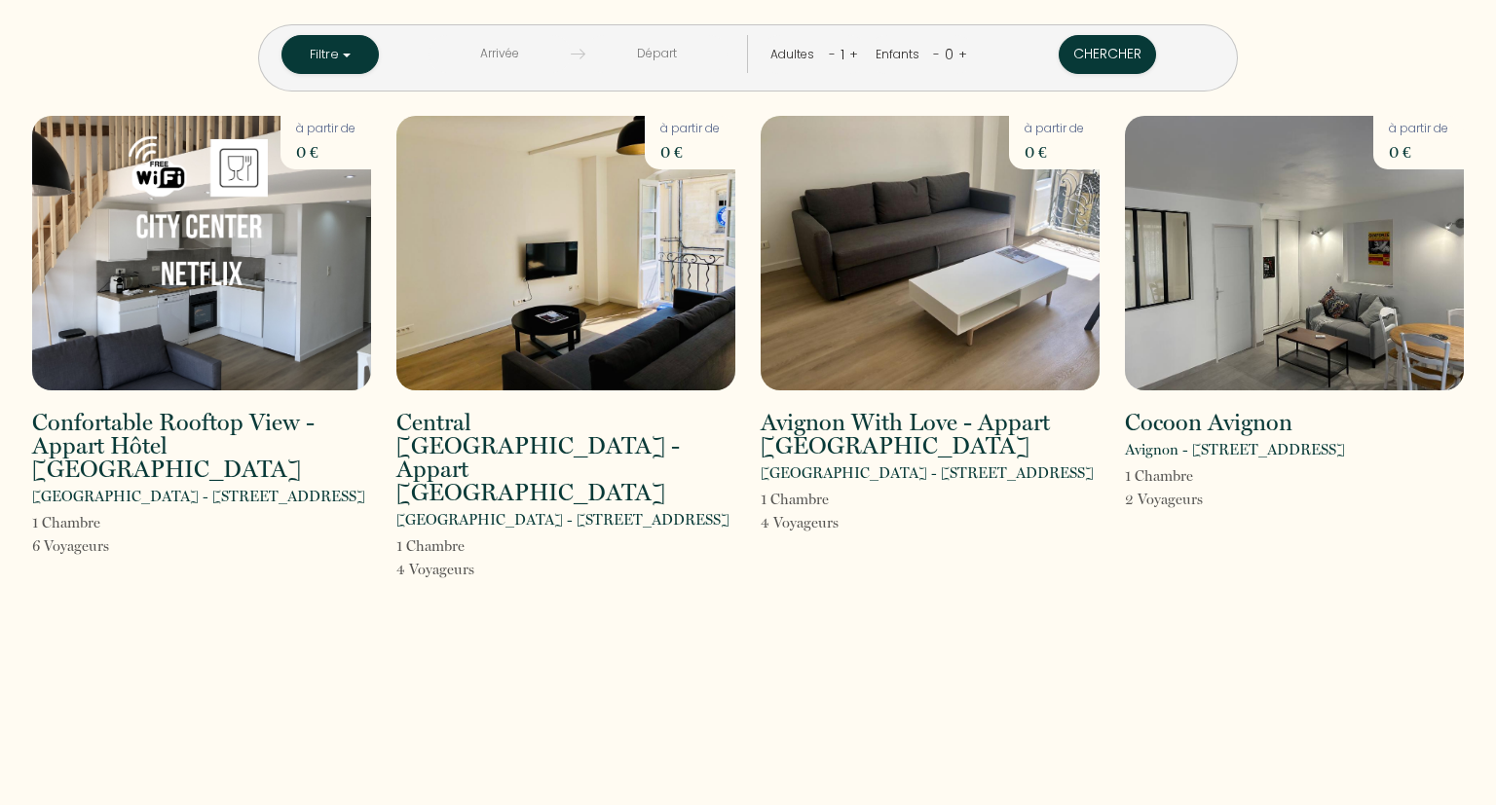
click at [849, 53] on link "+" at bounding box center [853, 54] width 9 height 19
click at [1089, 49] on button "Chercher" at bounding box center [1108, 54] width 97 height 39
click at [240, 162] on img at bounding box center [201, 253] width 339 height 275
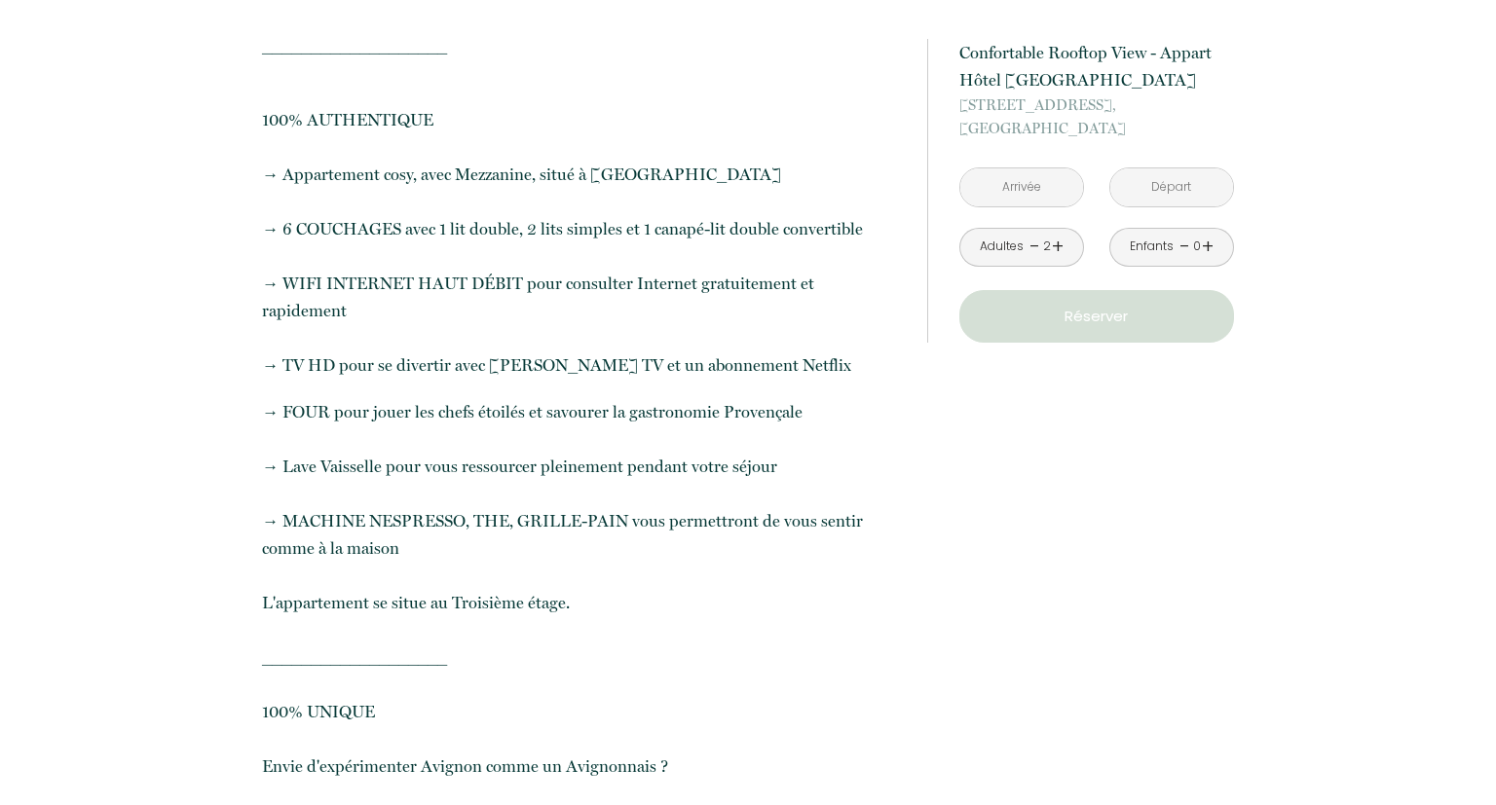
scroll to position [617, 0]
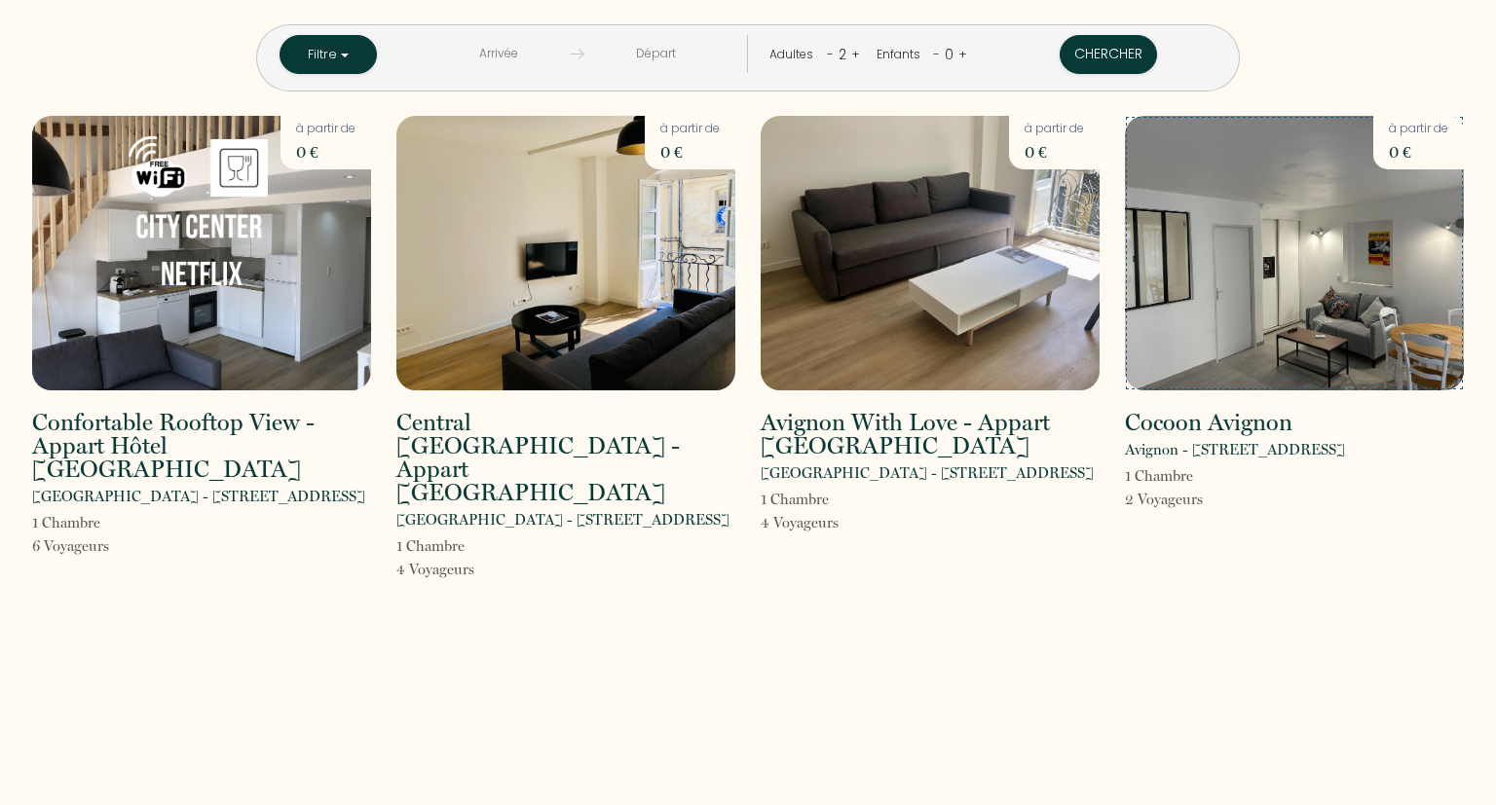
click at [1300, 376] on img at bounding box center [1294, 253] width 339 height 275
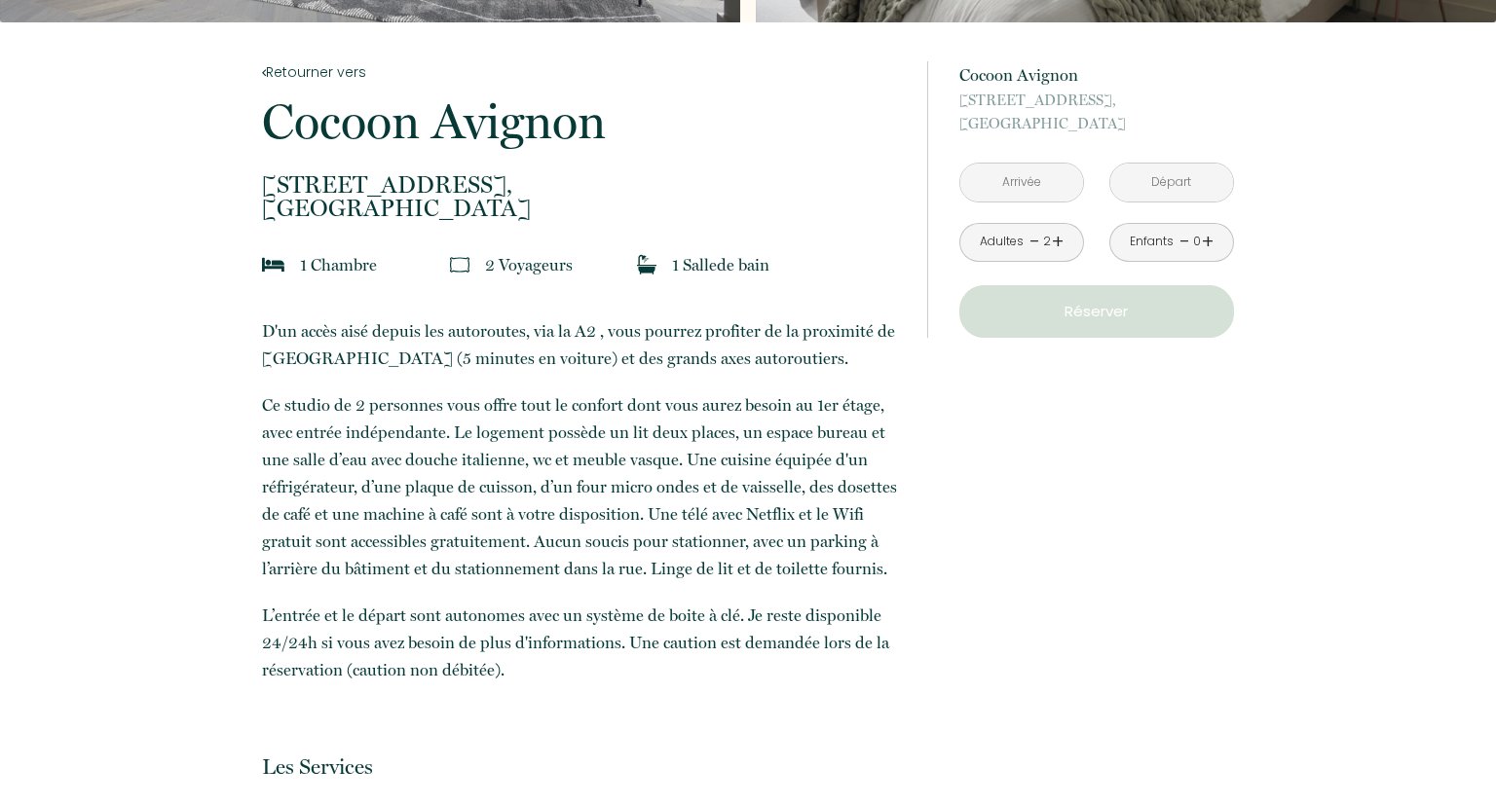
scroll to position [308, 0]
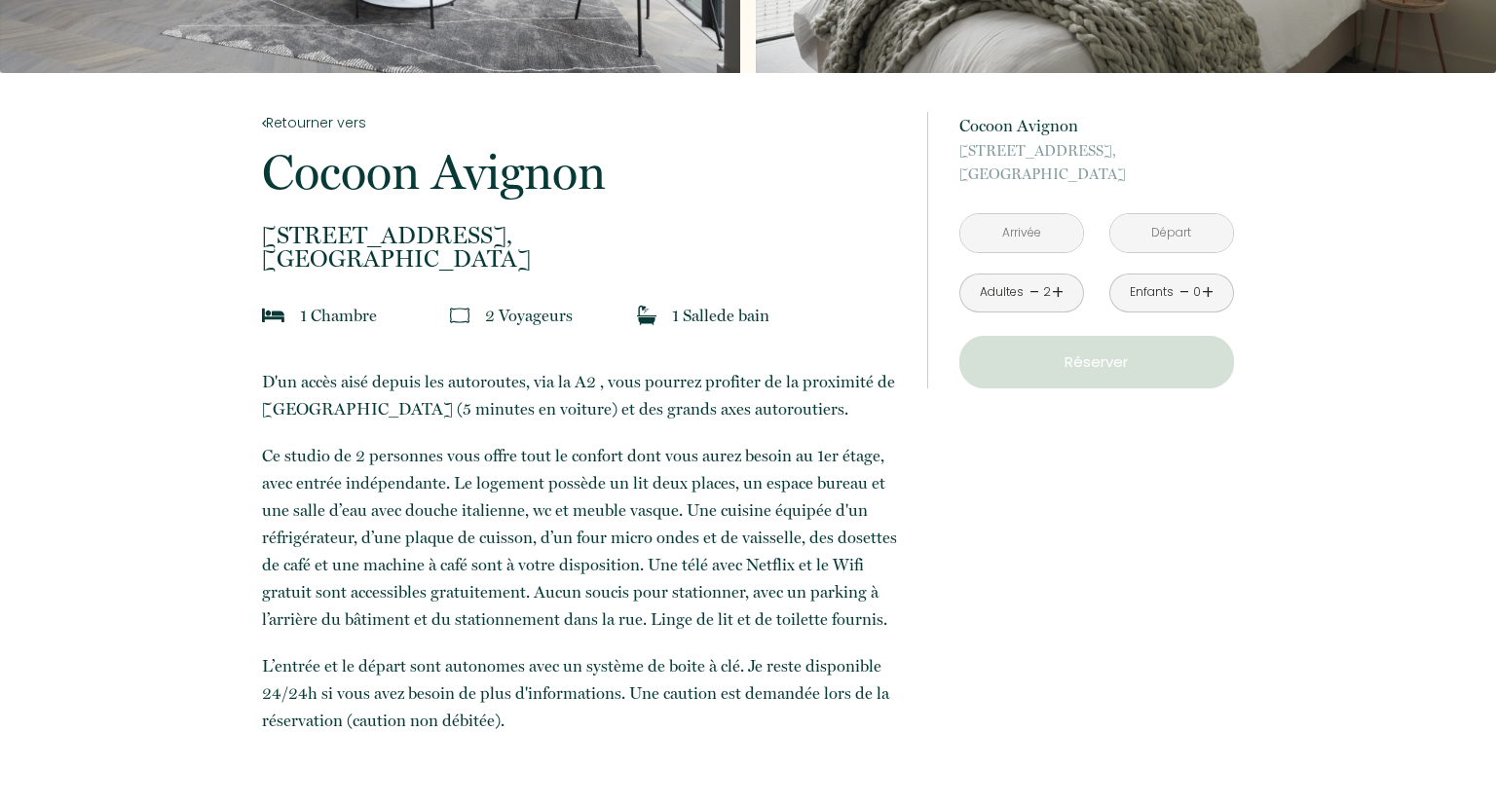
click at [1058, 222] on input "text" at bounding box center [1021, 233] width 123 height 38
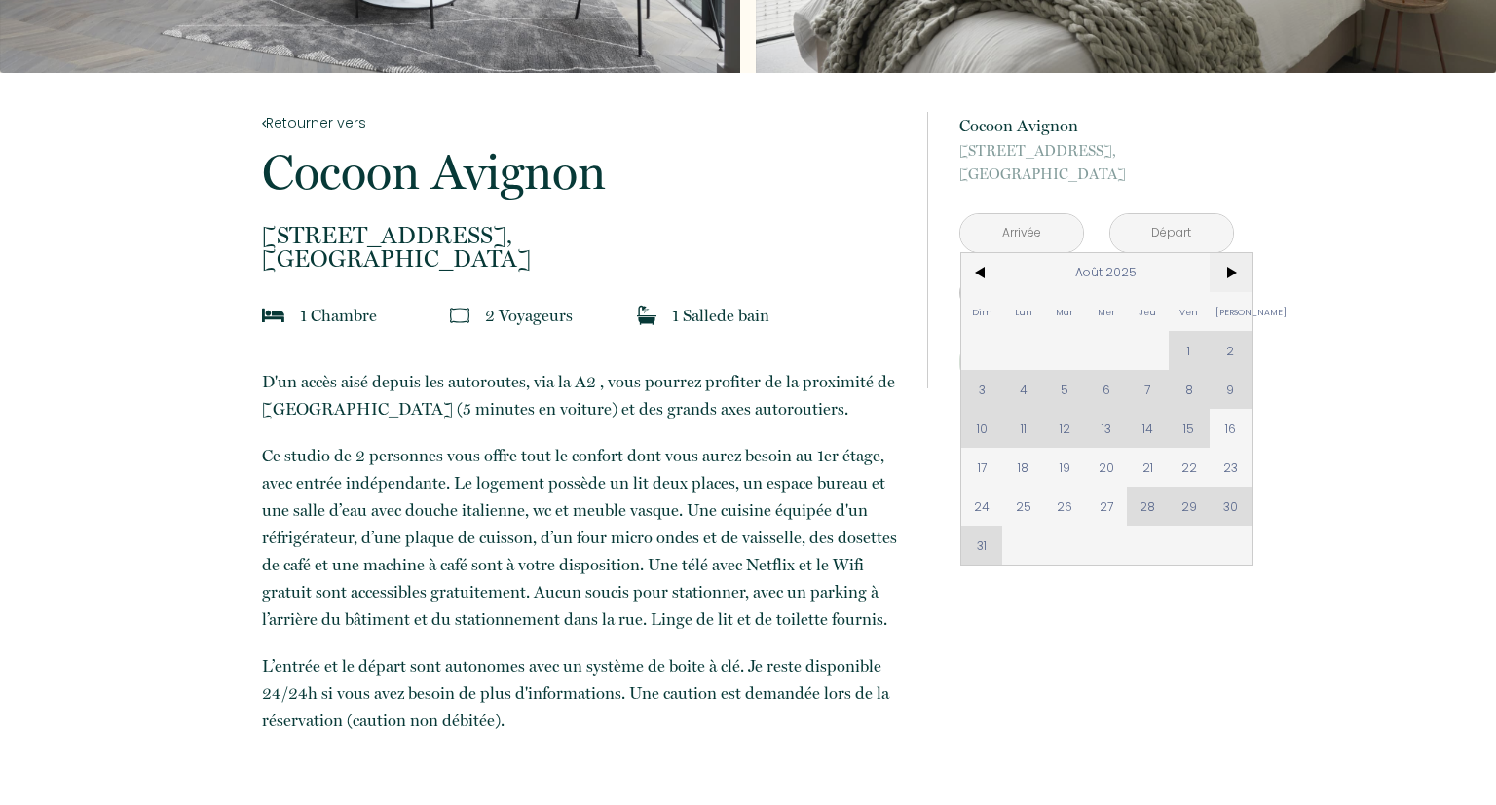
click at [1235, 267] on span ">" at bounding box center [1231, 272] width 42 height 39
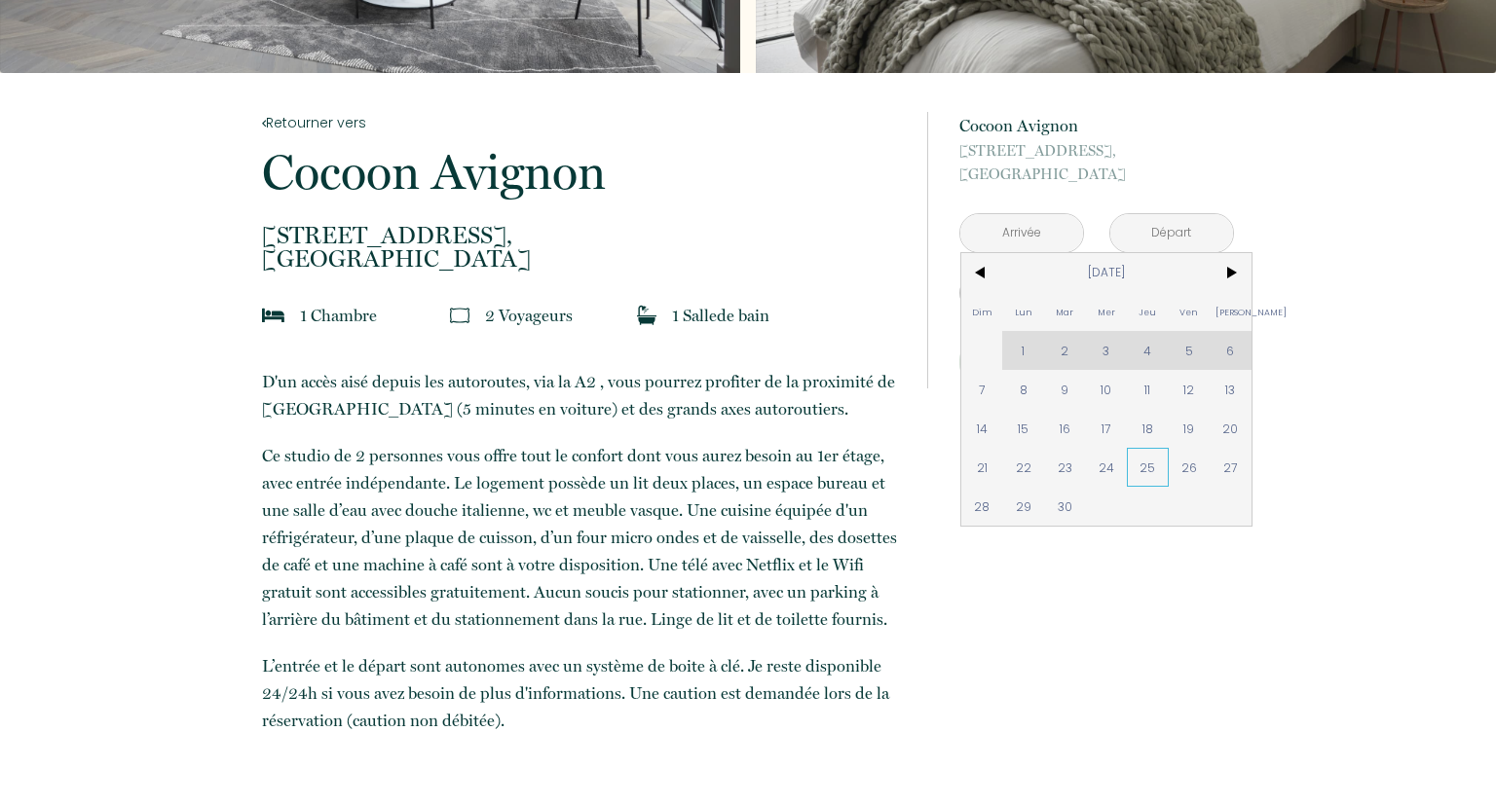
click at [1158, 470] on span "25" at bounding box center [1148, 467] width 42 height 39
type input "[DATE]"
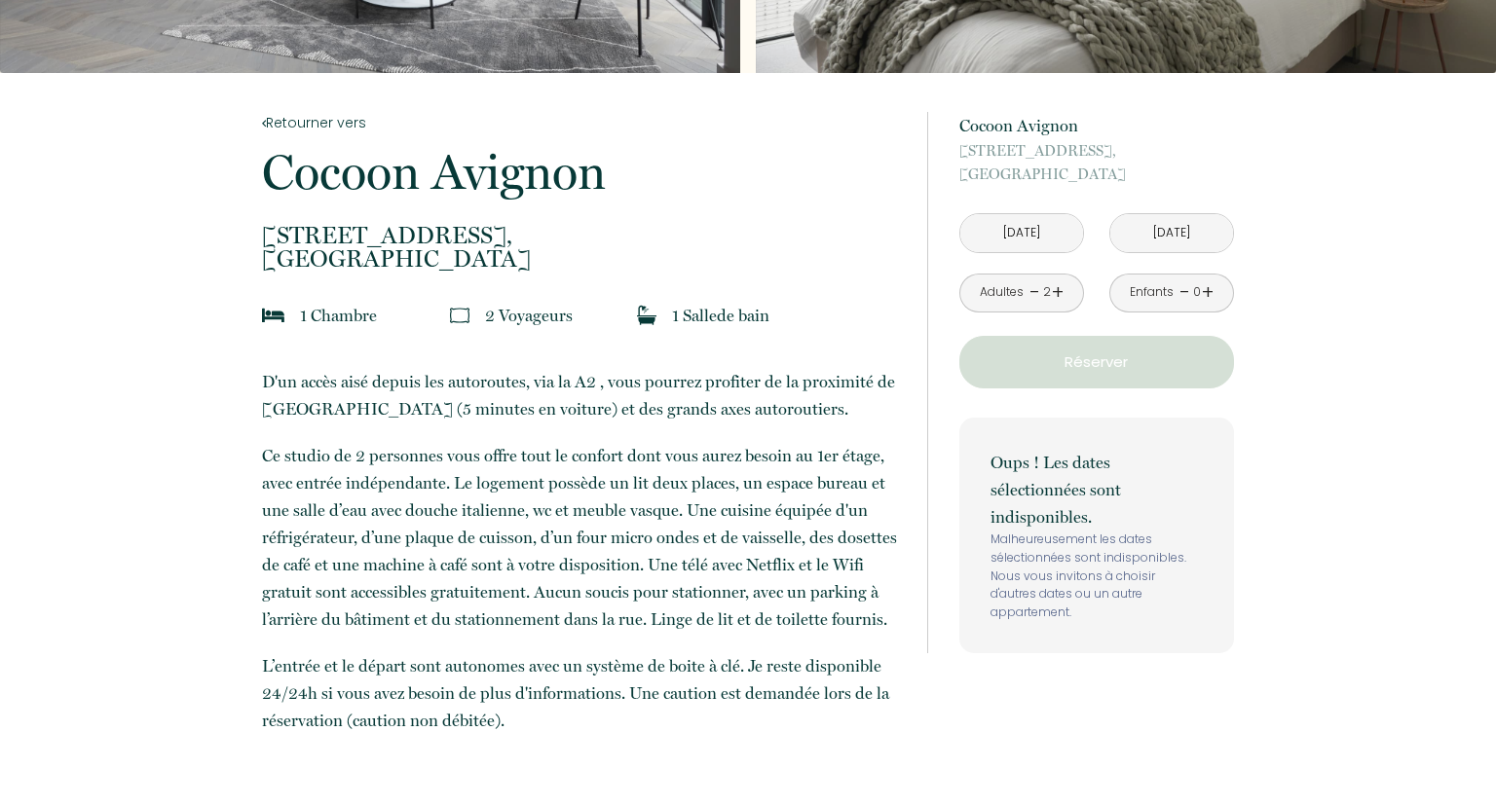
click at [1160, 232] on input "[DATE]" at bounding box center [1171, 233] width 123 height 38
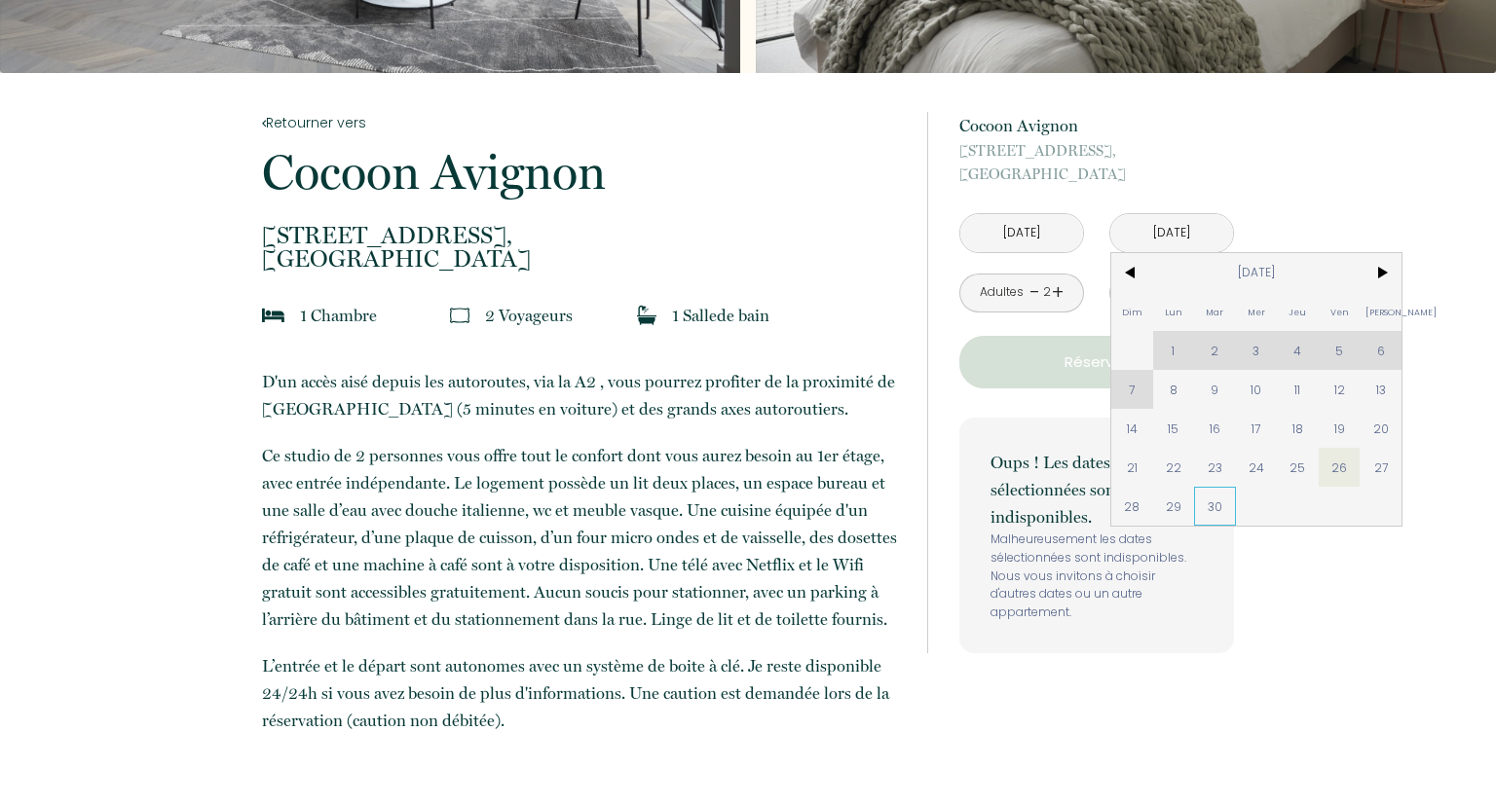
click at [1225, 508] on span "30" at bounding box center [1215, 506] width 42 height 39
type input "[DATE]"
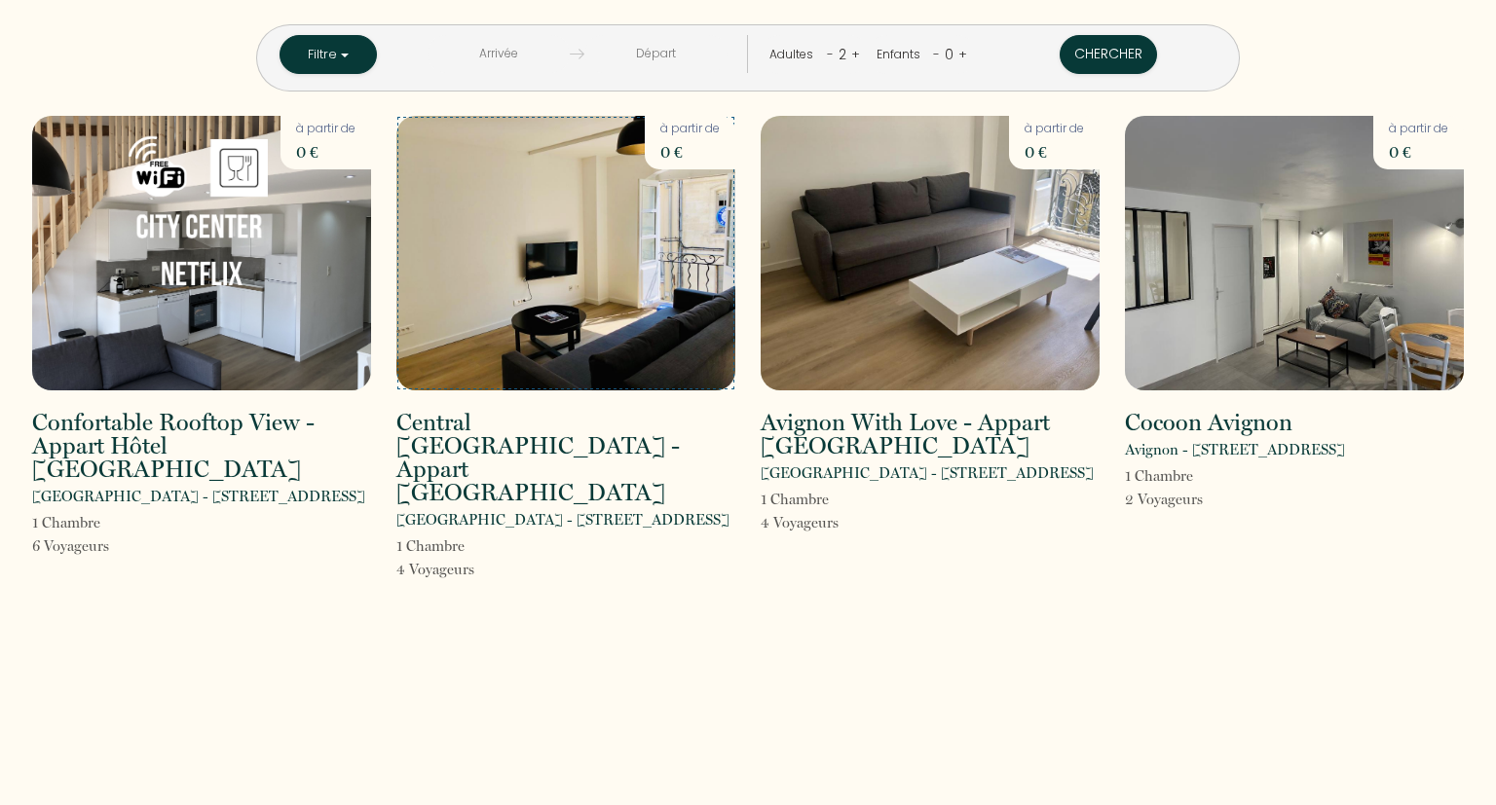
click at [582, 370] on img at bounding box center [565, 253] width 339 height 275
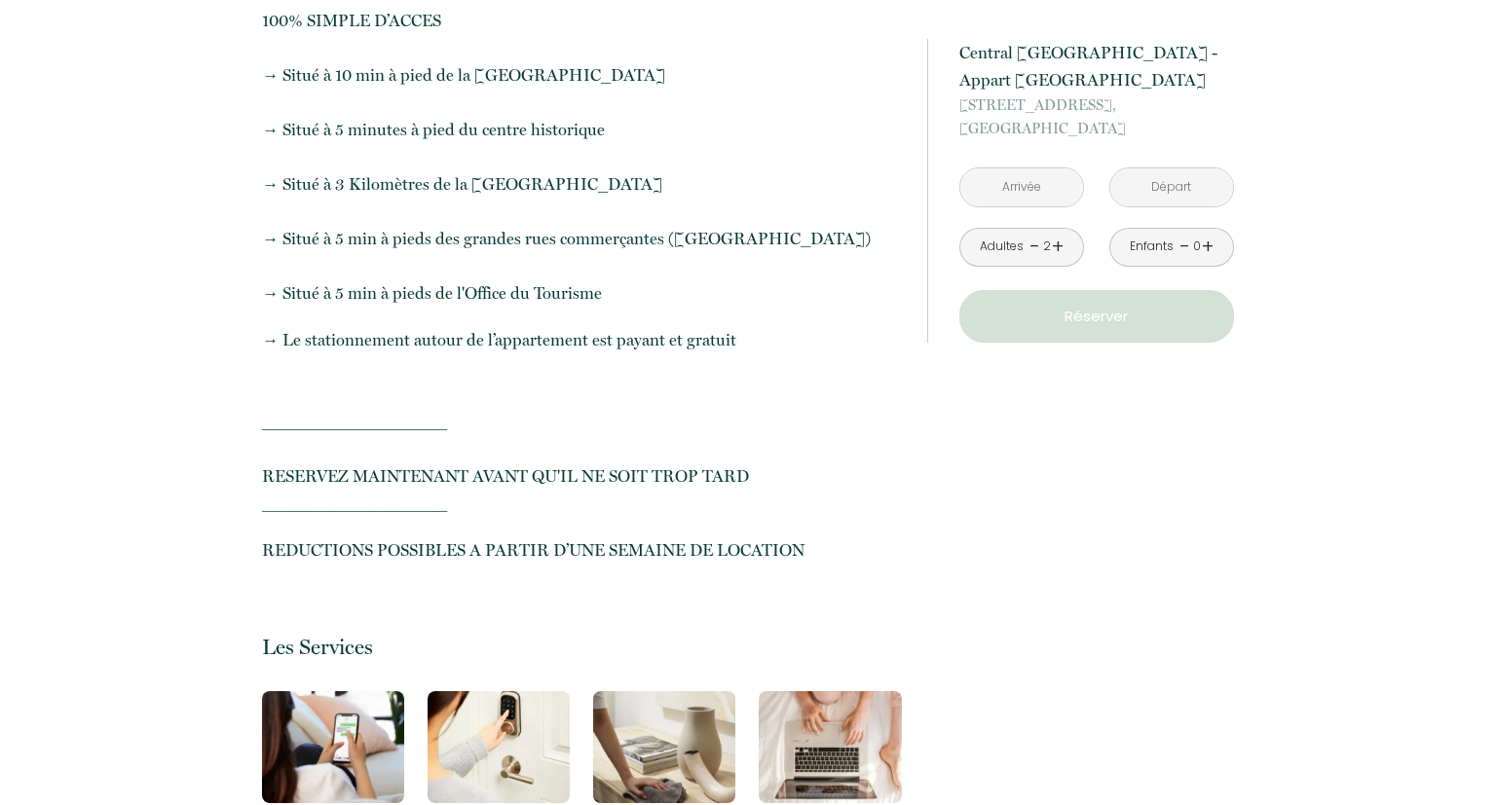
scroll to position [1954, 0]
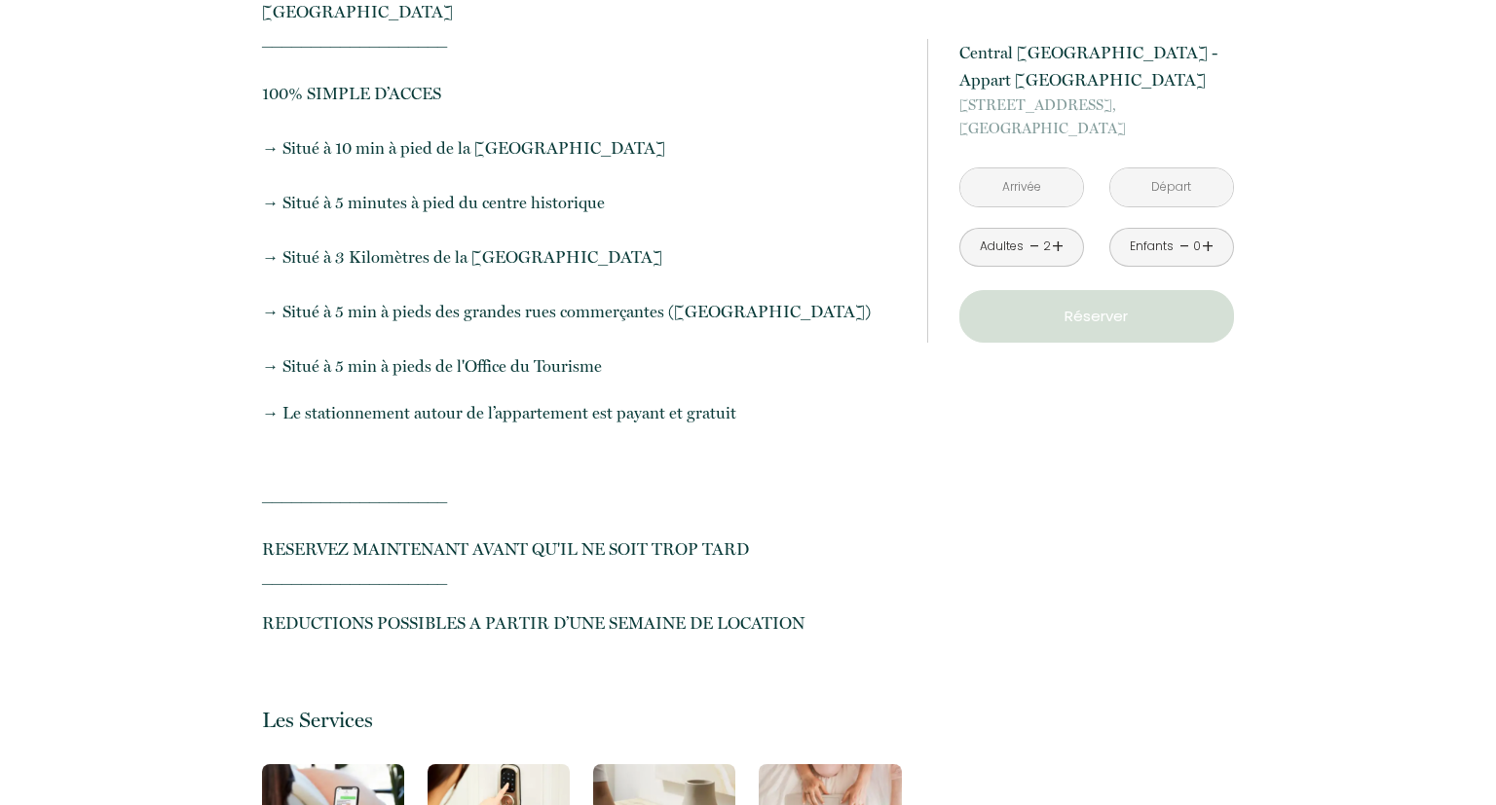
click at [1054, 190] on input "text" at bounding box center [1021, 187] width 123 height 38
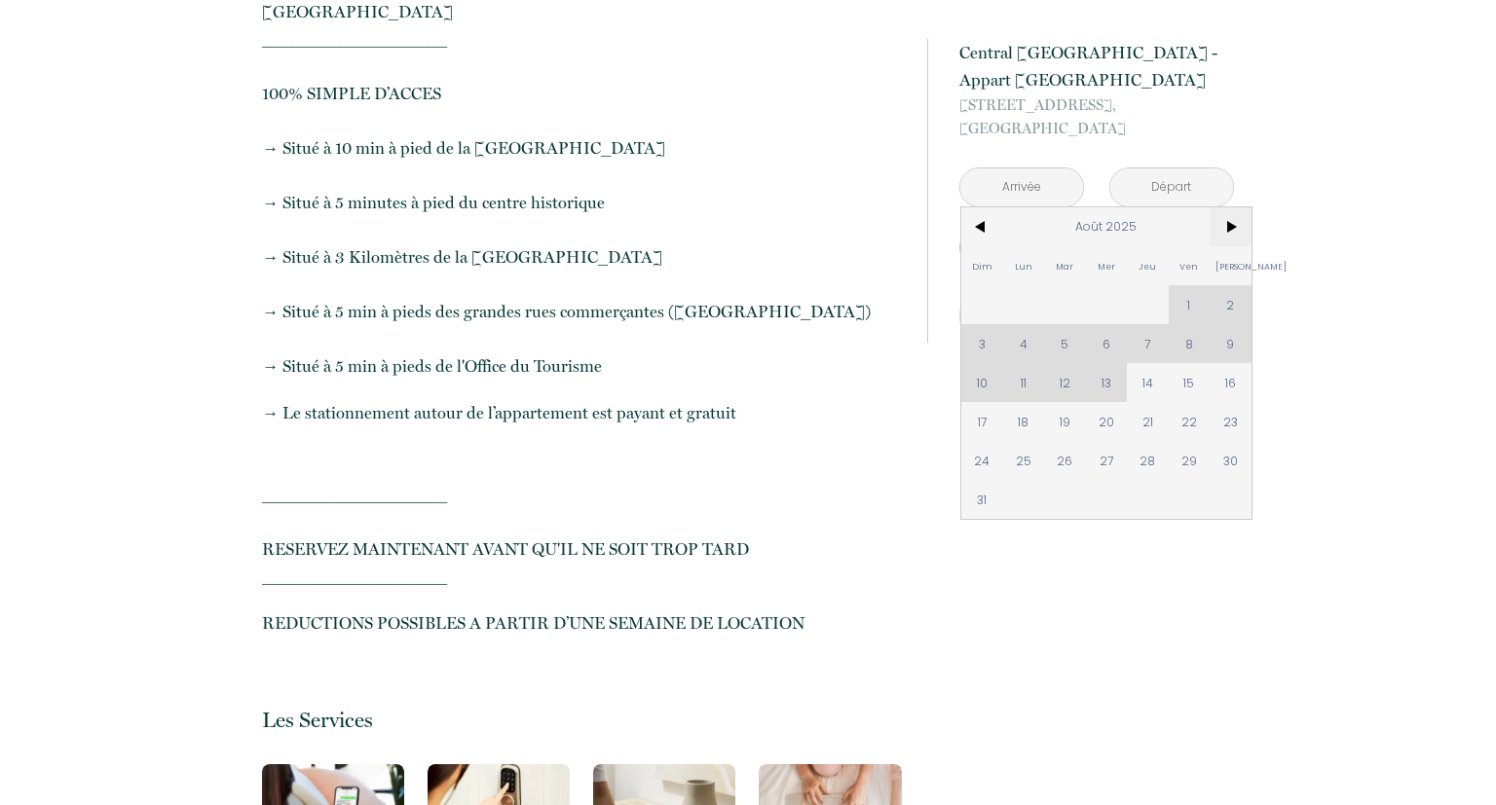
click at [1232, 222] on span ">" at bounding box center [1231, 226] width 42 height 39
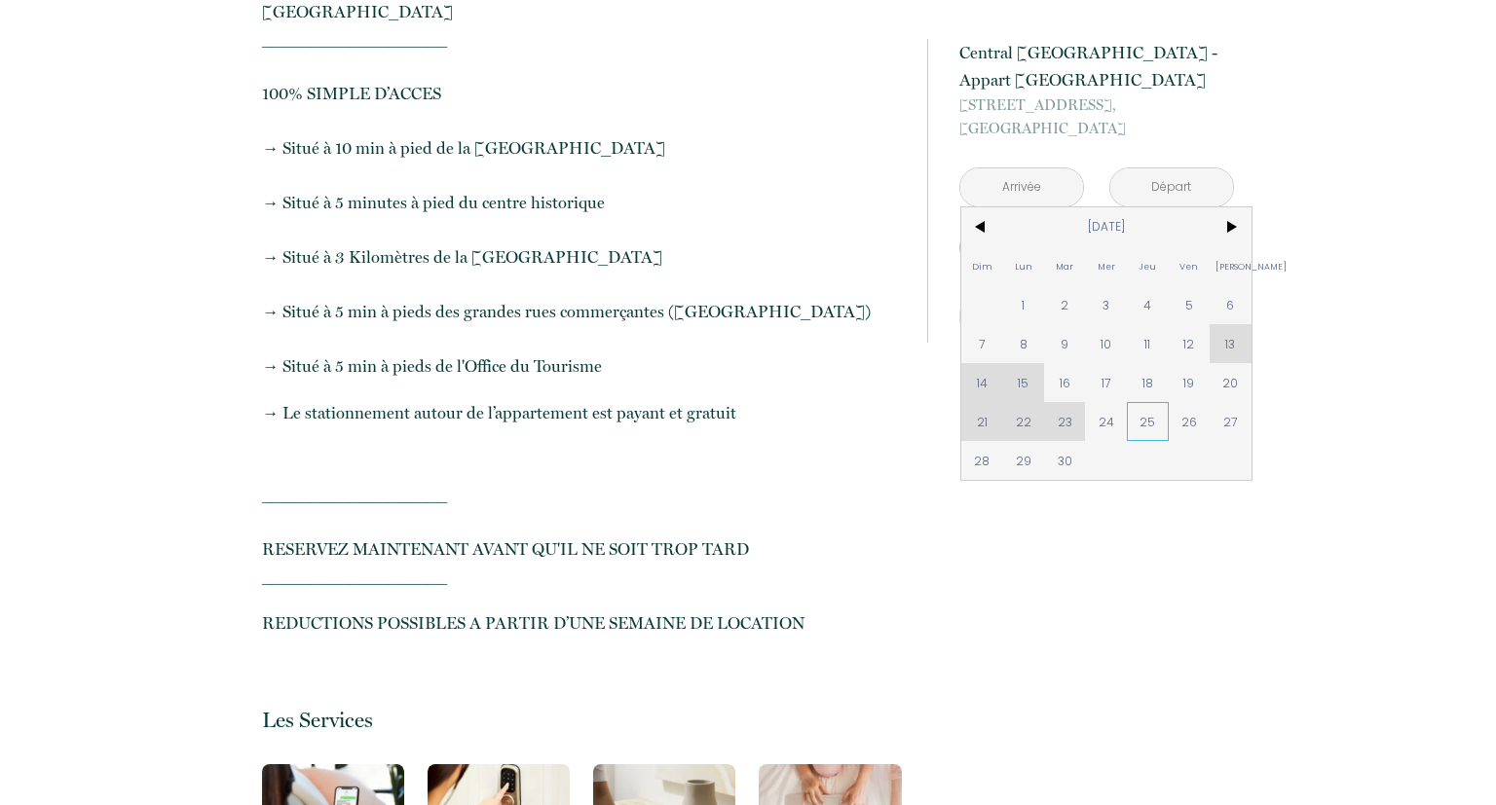
click at [1156, 423] on span "25" at bounding box center [1148, 421] width 42 height 39
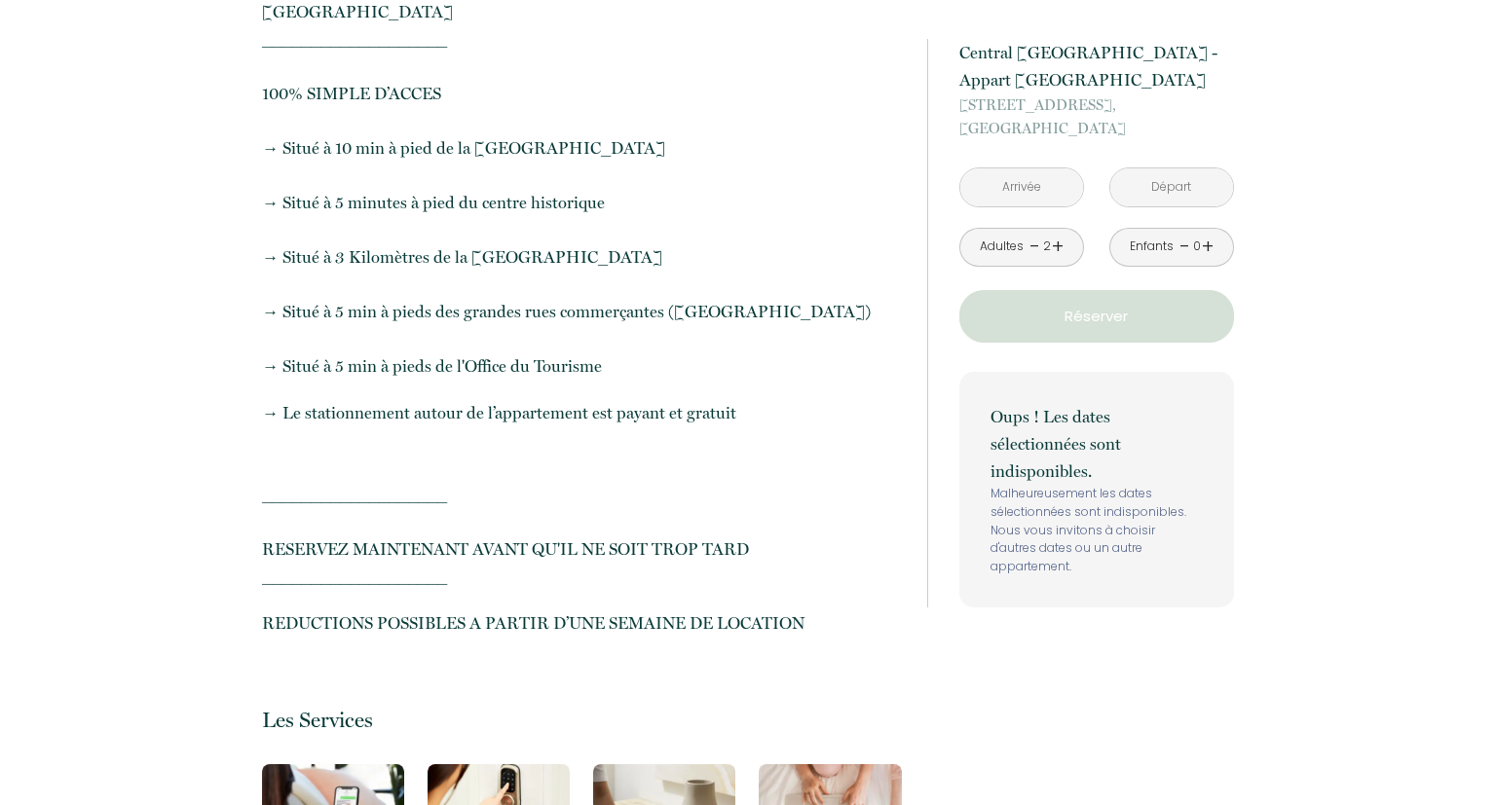
type input "[DATE]"
click at [1164, 185] on input "[DATE]" at bounding box center [1171, 187] width 123 height 38
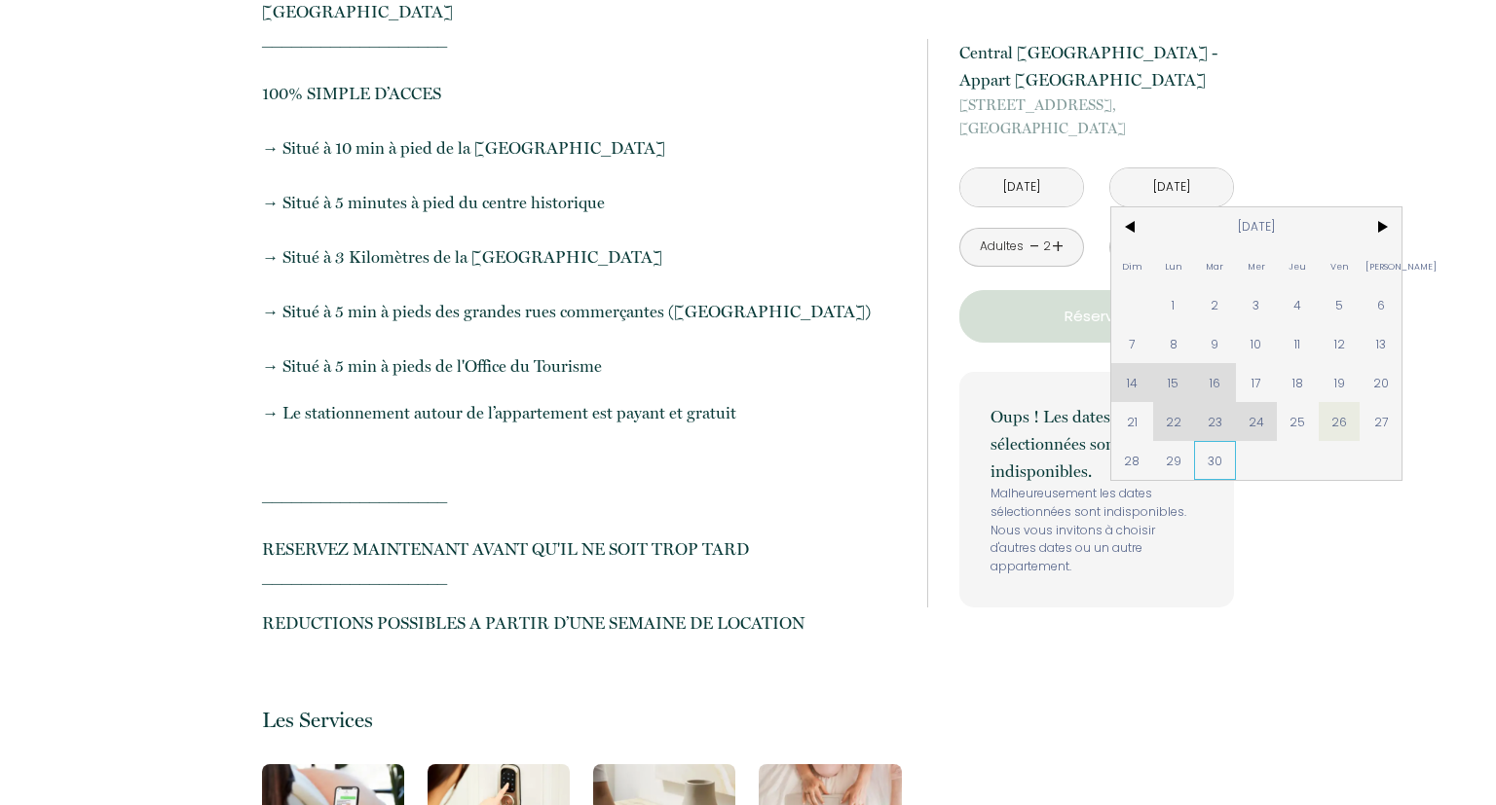
click at [1215, 462] on span "30" at bounding box center [1215, 460] width 42 height 39
type input "[DATE]"
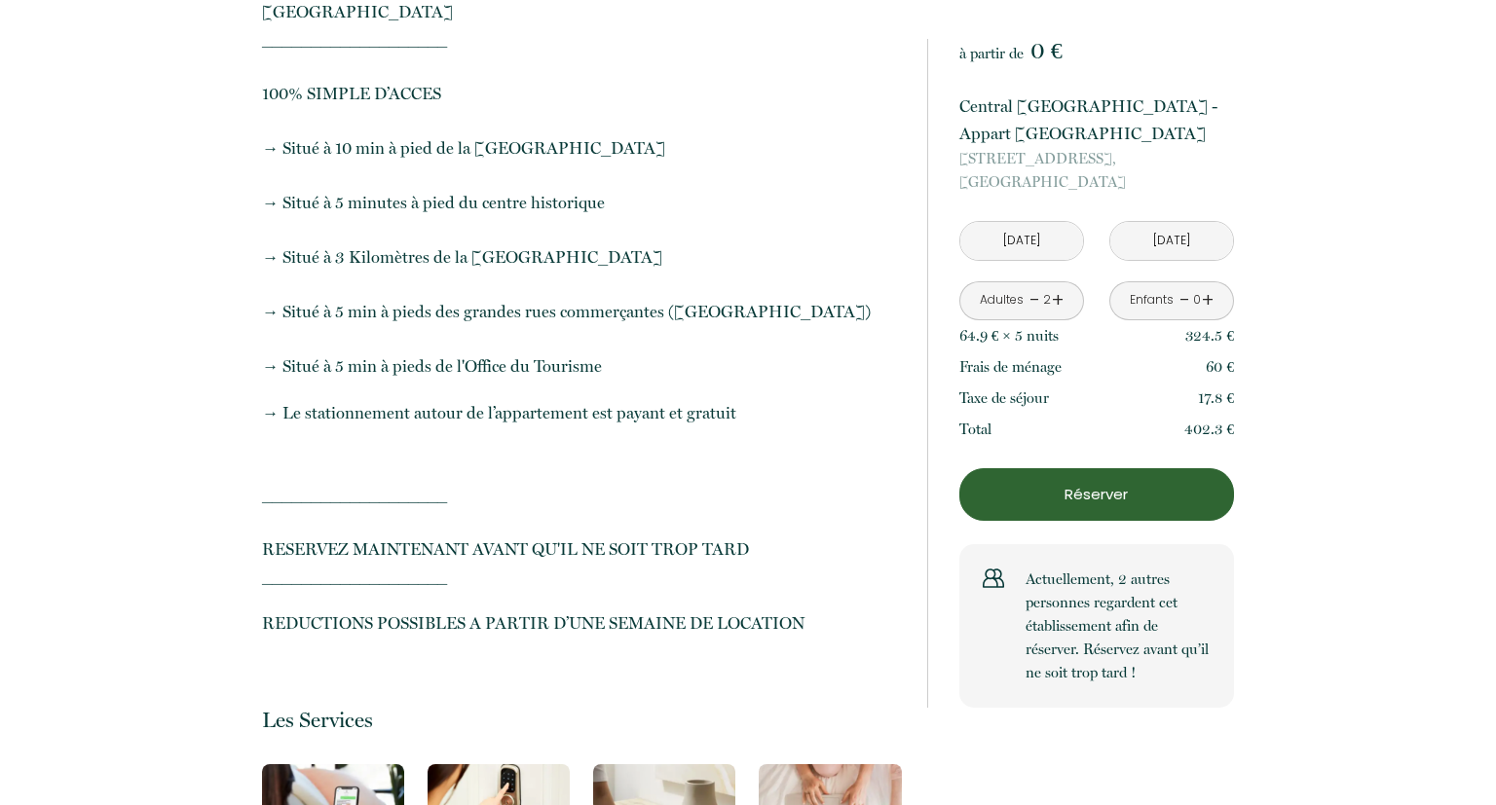
click at [1172, 240] on input "[DATE]" at bounding box center [1171, 241] width 123 height 38
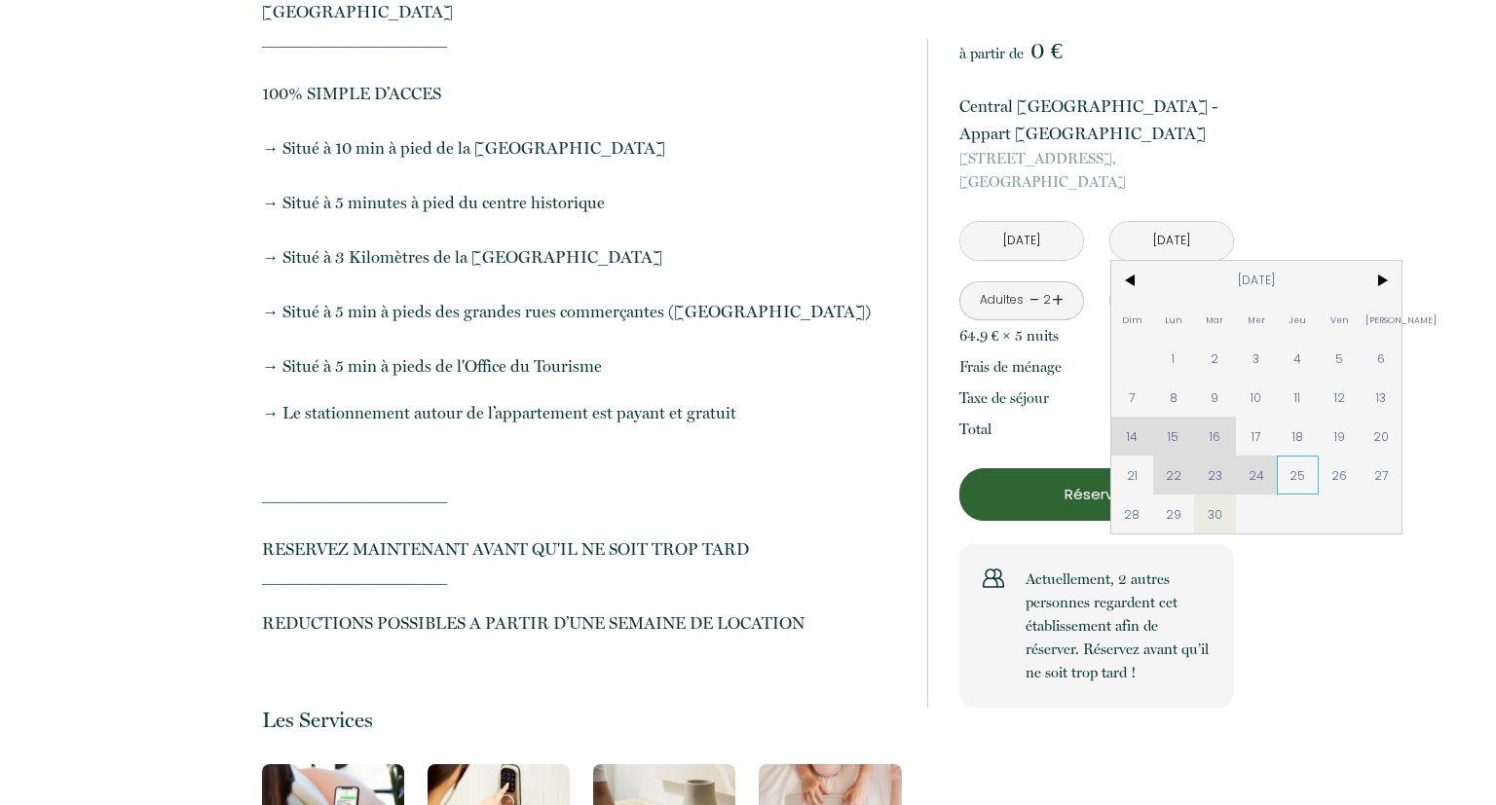
click at [1300, 466] on span "25" at bounding box center [1298, 475] width 42 height 39
type input "[DATE]"
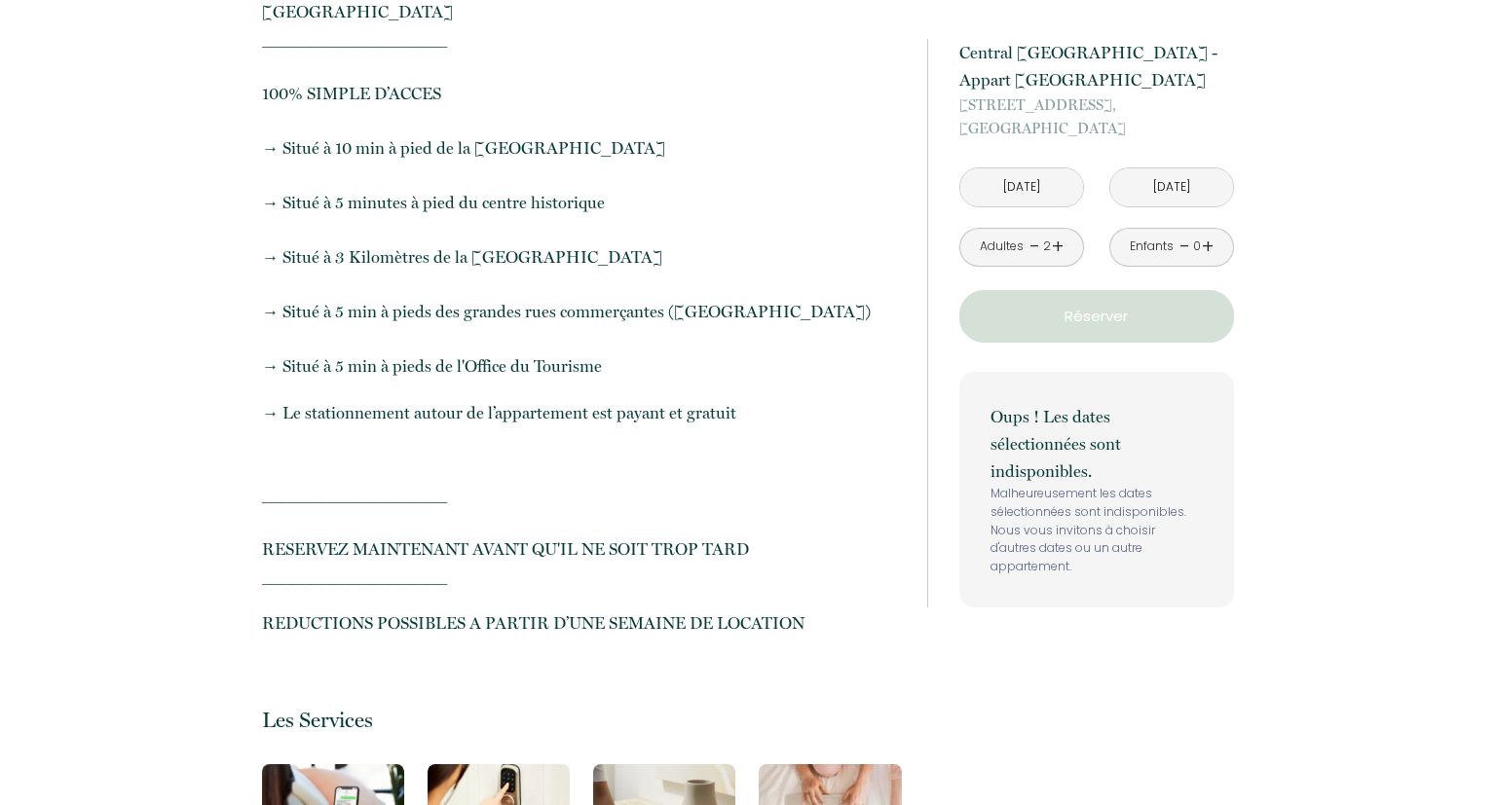
drag, startPoint x: 1146, startPoint y: 433, endPoint x: 1102, endPoint y: 404, distance: 53.5
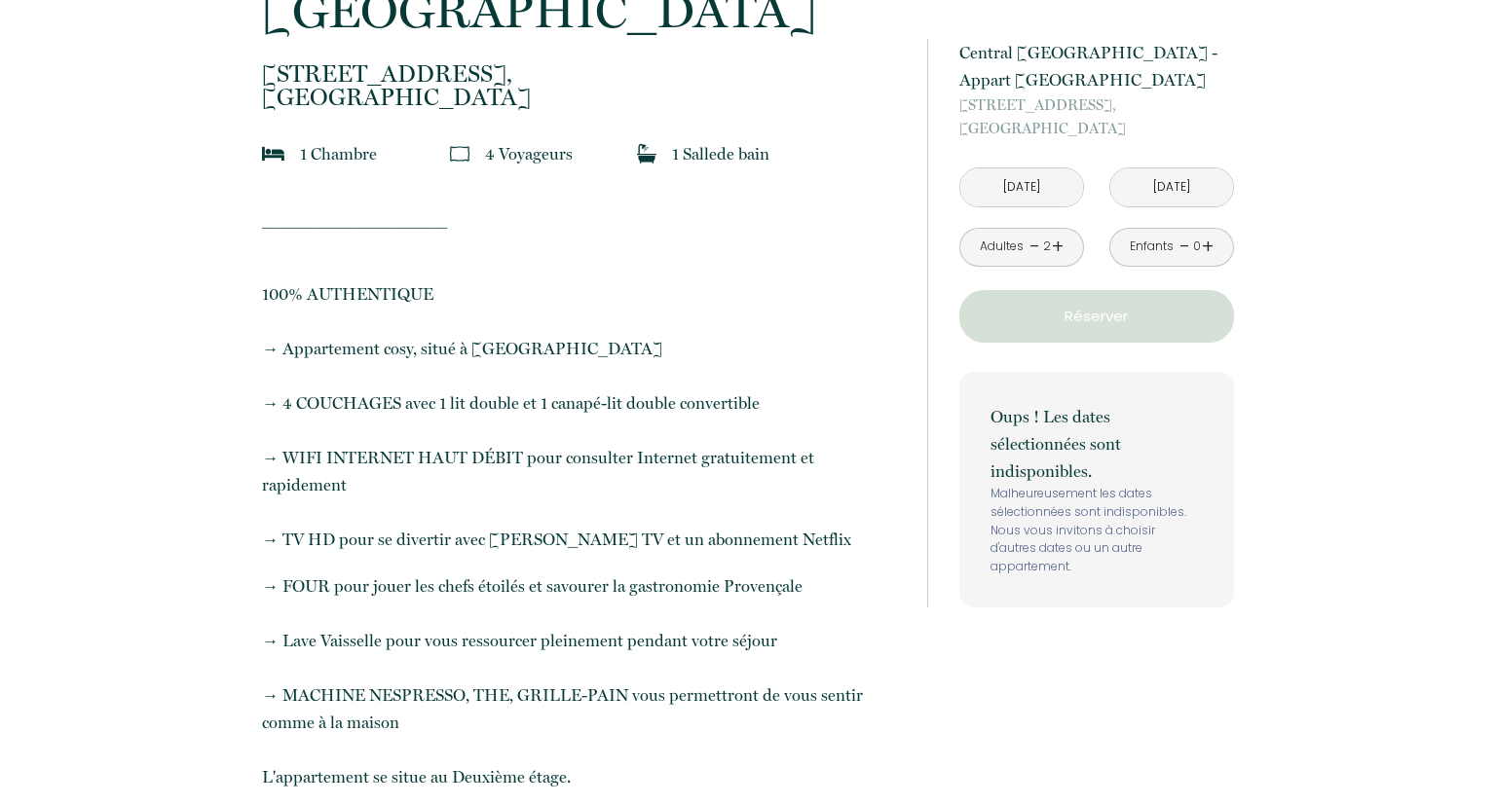
scroll to position [0, 0]
